Goal: Navigation & Orientation: Find specific page/section

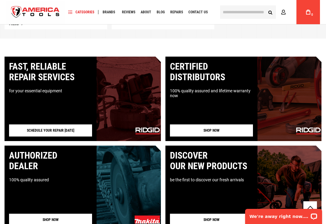
scroll to position [537, 0]
click at [97, 95] on img at bounding box center [129, 99] width 64 height 85
click at [65, 76] on div "Fast, reliable repair services" at bounding box center [50, 71] width 83 height 21
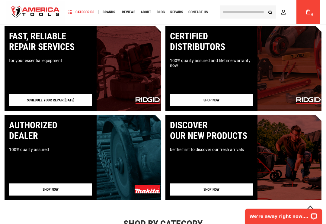
scroll to position [568, 0]
click at [69, 101] on link "Schedule your repair today" at bounding box center [50, 100] width 83 height 12
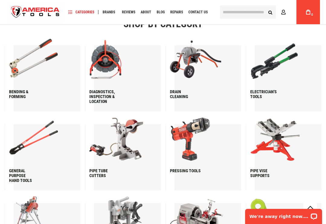
scroll to position [767, 0]
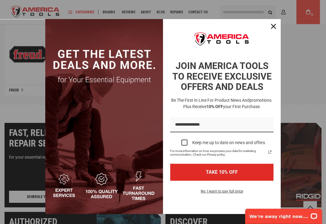
click at [279, 26] on button "Close" at bounding box center [273, 26] width 15 height 15
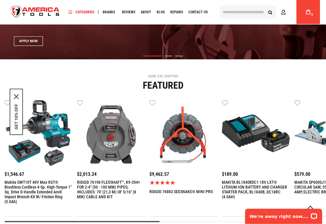
scroll to position [0, 0]
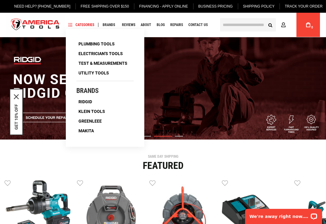
click at [115, 42] on span "Plumbing Tools" at bounding box center [97, 44] width 36 height 4
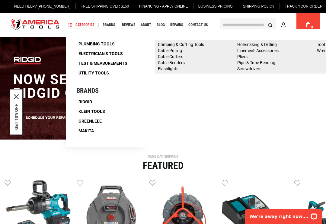
click at [125, 53] on link "Electrician's Tools" at bounding box center [100, 53] width 49 height 8
